Goal: Information Seeking & Learning: Learn about a topic

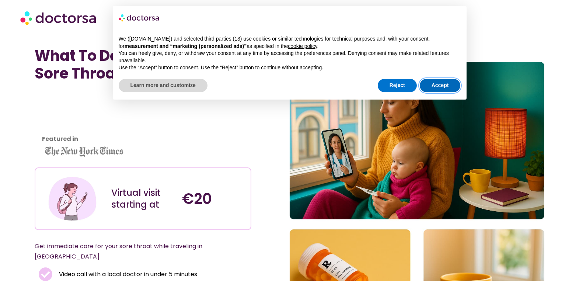
click at [434, 85] on button "Accept" at bounding box center [440, 85] width 41 height 13
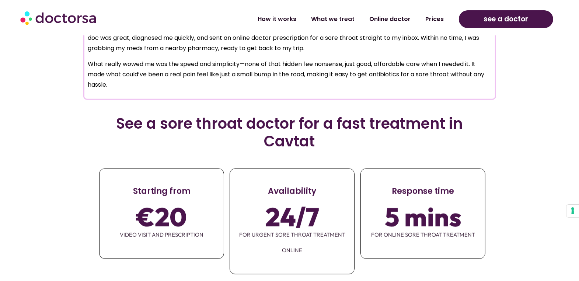
scroll to position [751, 0]
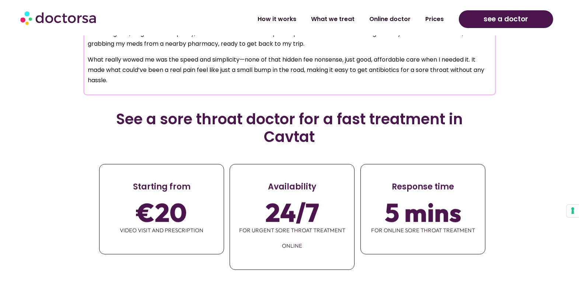
click at [176, 223] on span "video visit and prescription" at bounding box center [162, 230] width 124 height 15
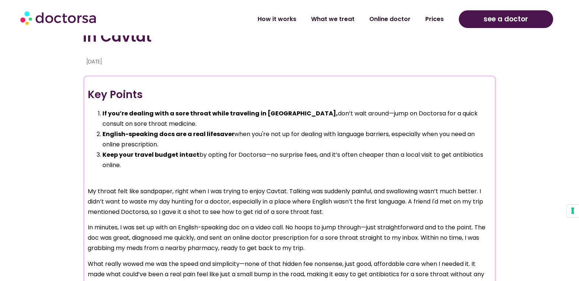
scroll to position [542, 0]
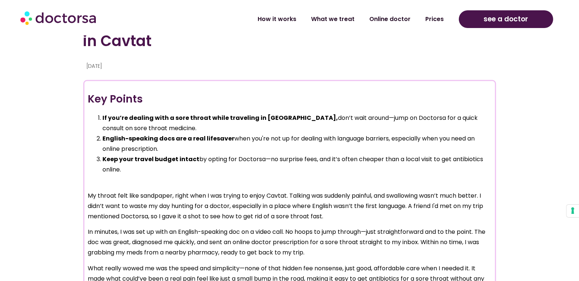
drag, startPoint x: 578, startPoint y: 63, endPoint x: 578, endPoint y: 47, distance: 15.5
click at [578, 47] on section "Resolving a Sore Throat From the Comfort of My Airbnb in Cavtat [DATE] Key Poin…" at bounding box center [289, 70] width 579 height 473
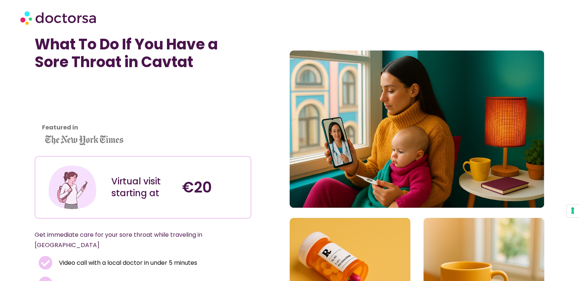
scroll to position [7, 0]
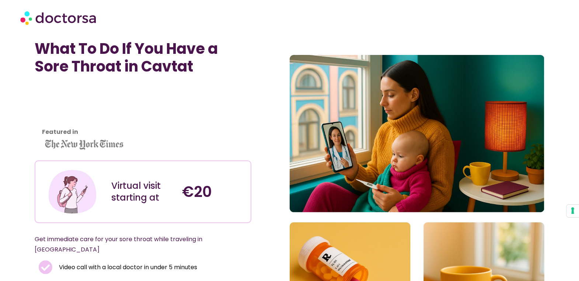
click at [136, 41] on h1 "What To Do If You Have a Sore Throat in Cavtat" at bounding box center [143, 57] width 217 height 35
